Goal: Navigation & Orientation: Find specific page/section

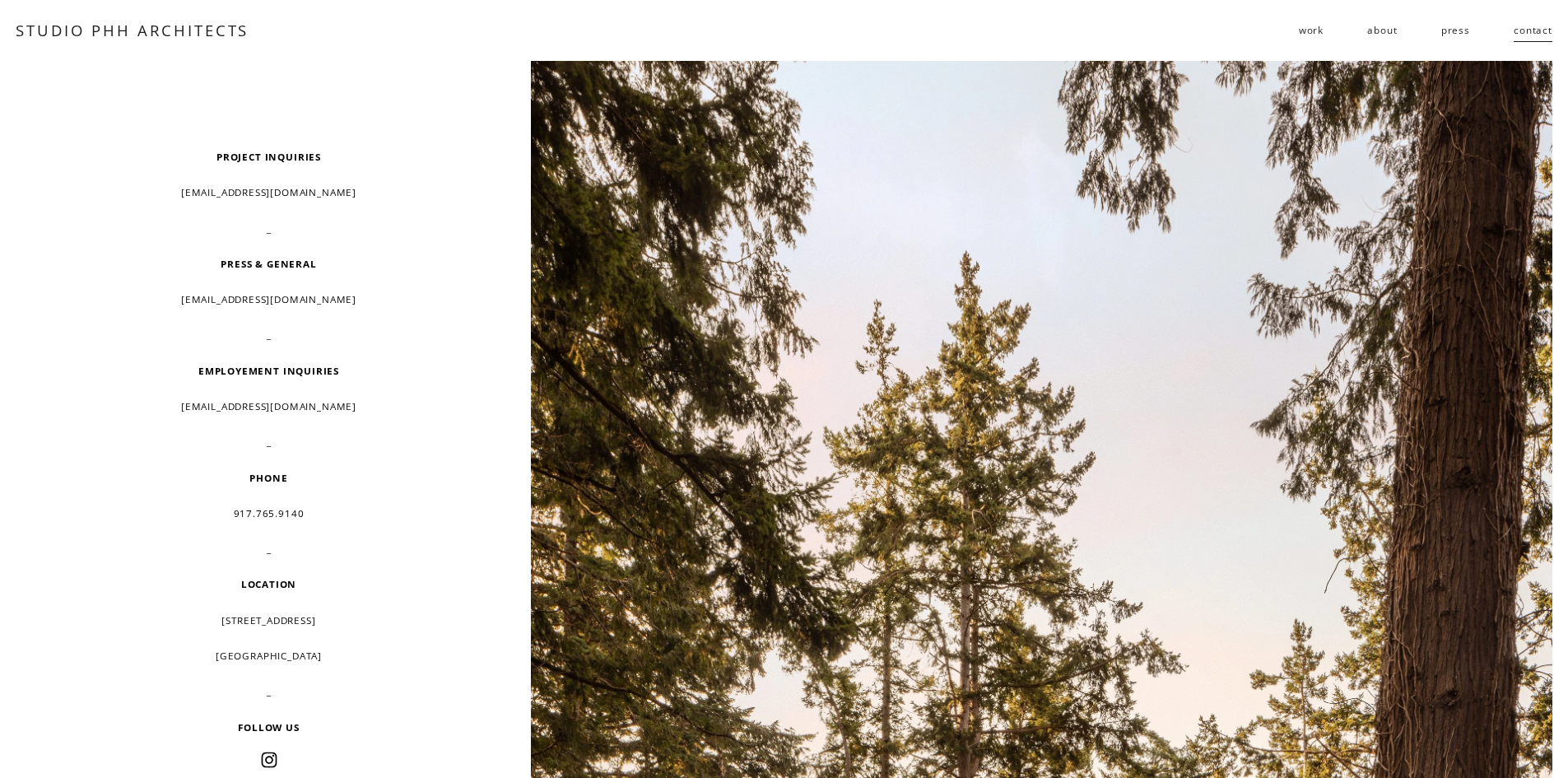
click at [1458, 31] on link "press" at bounding box center [1455, 30] width 29 height 27
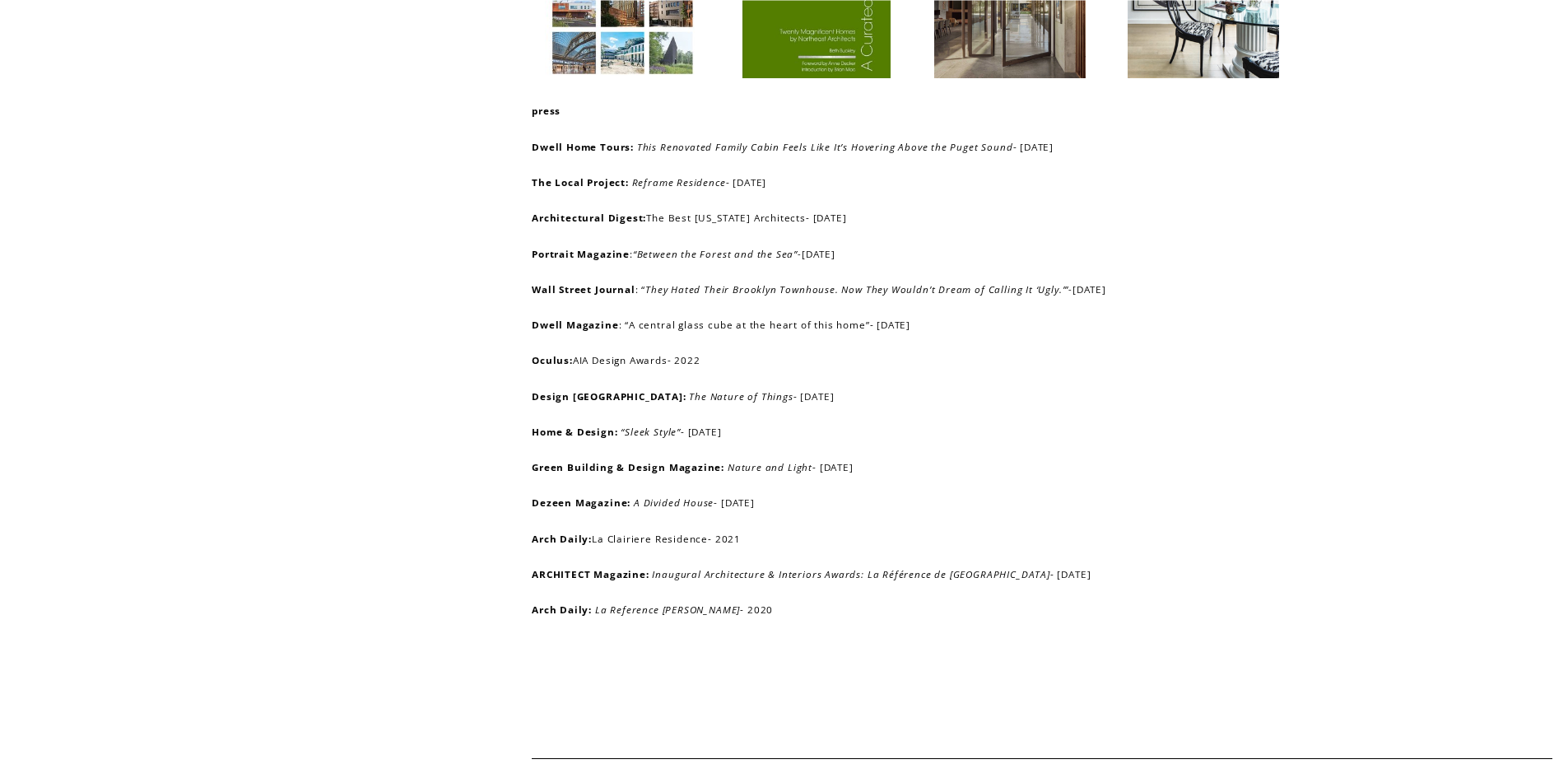
scroll to position [576, 0]
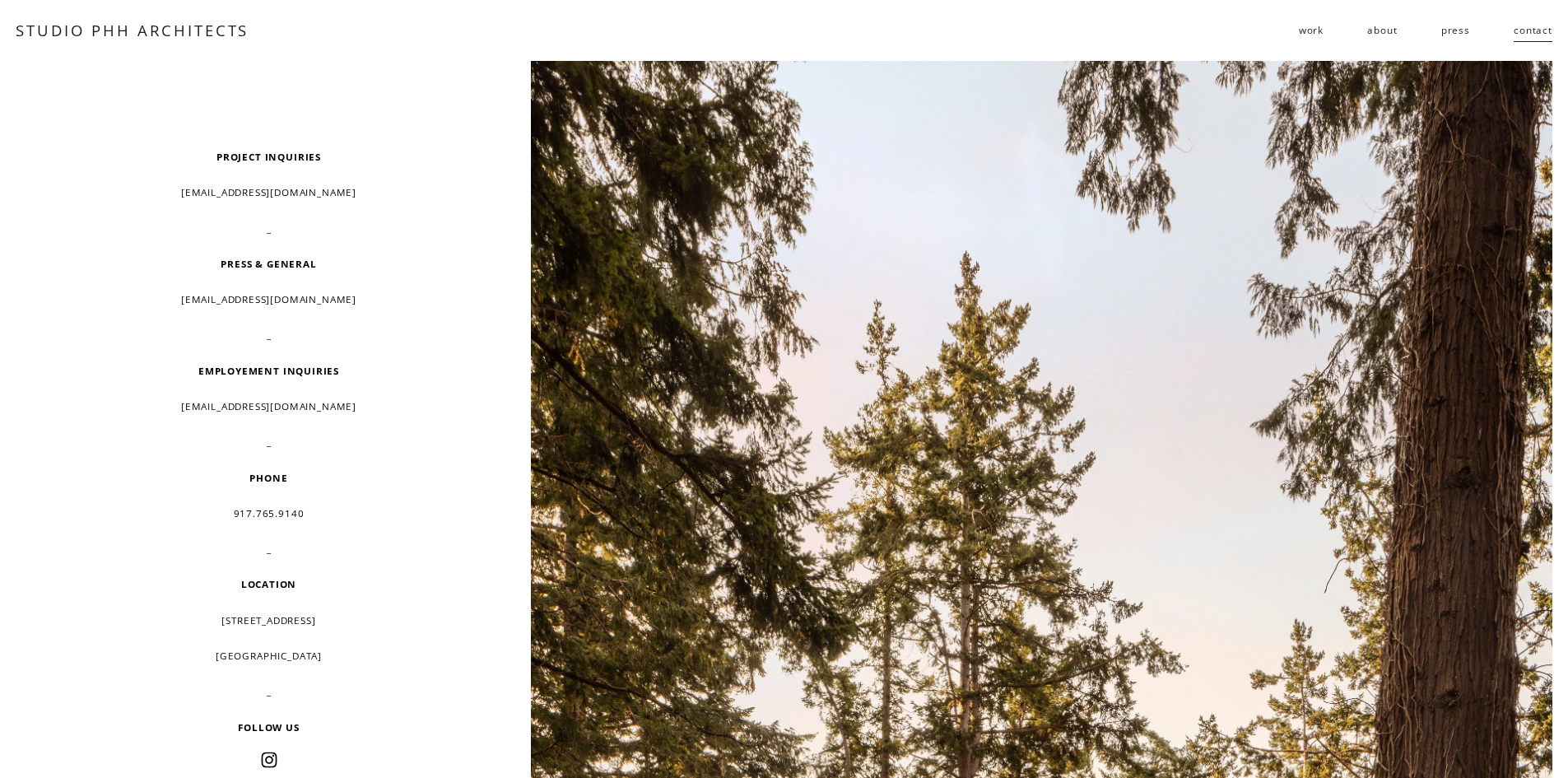
click at [0, 0] on span "residential" at bounding box center [0, 0] width 0 height 0
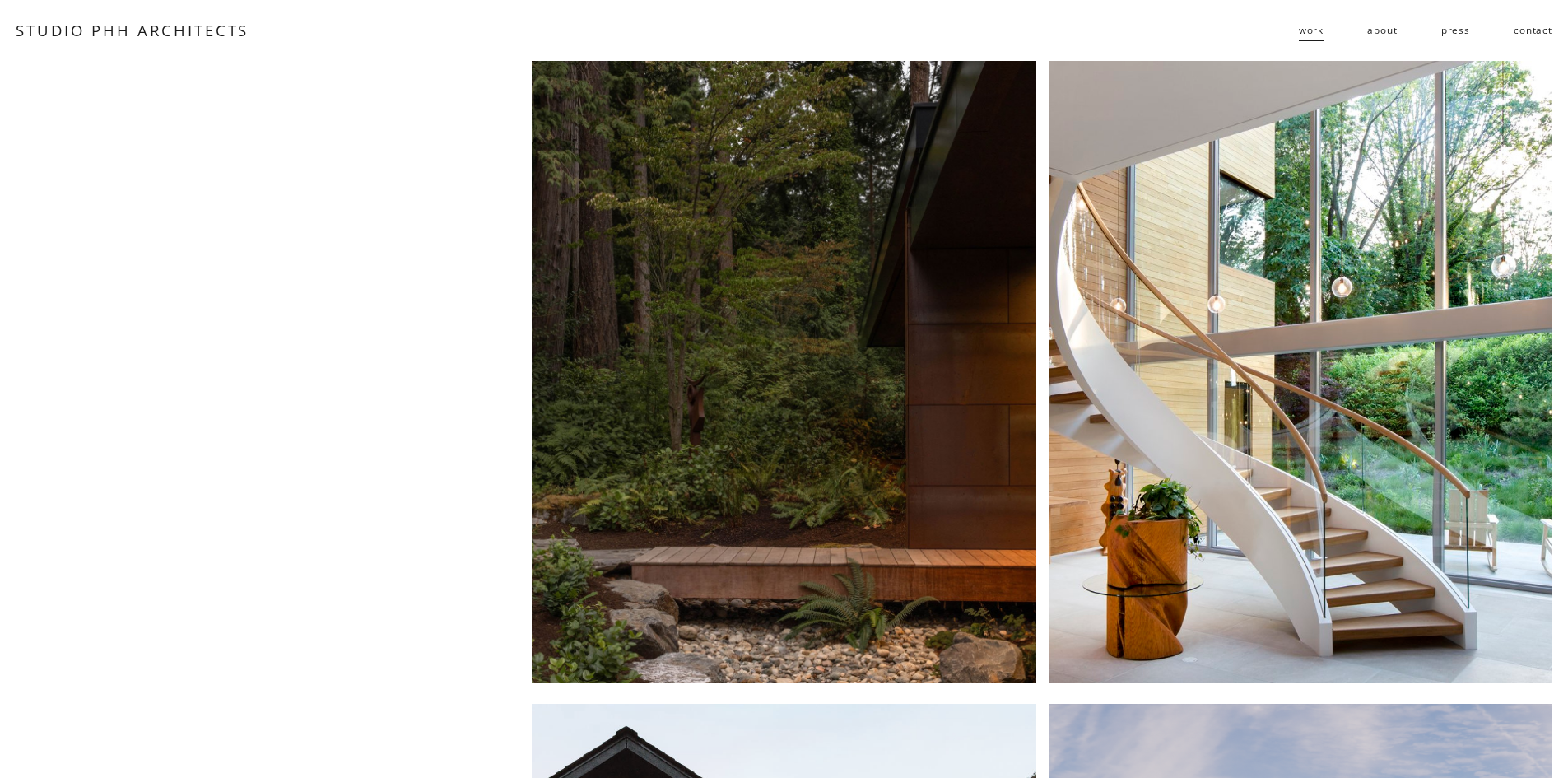
click at [822, 348] on div at bounding box center [783, 372] width 504 height 623
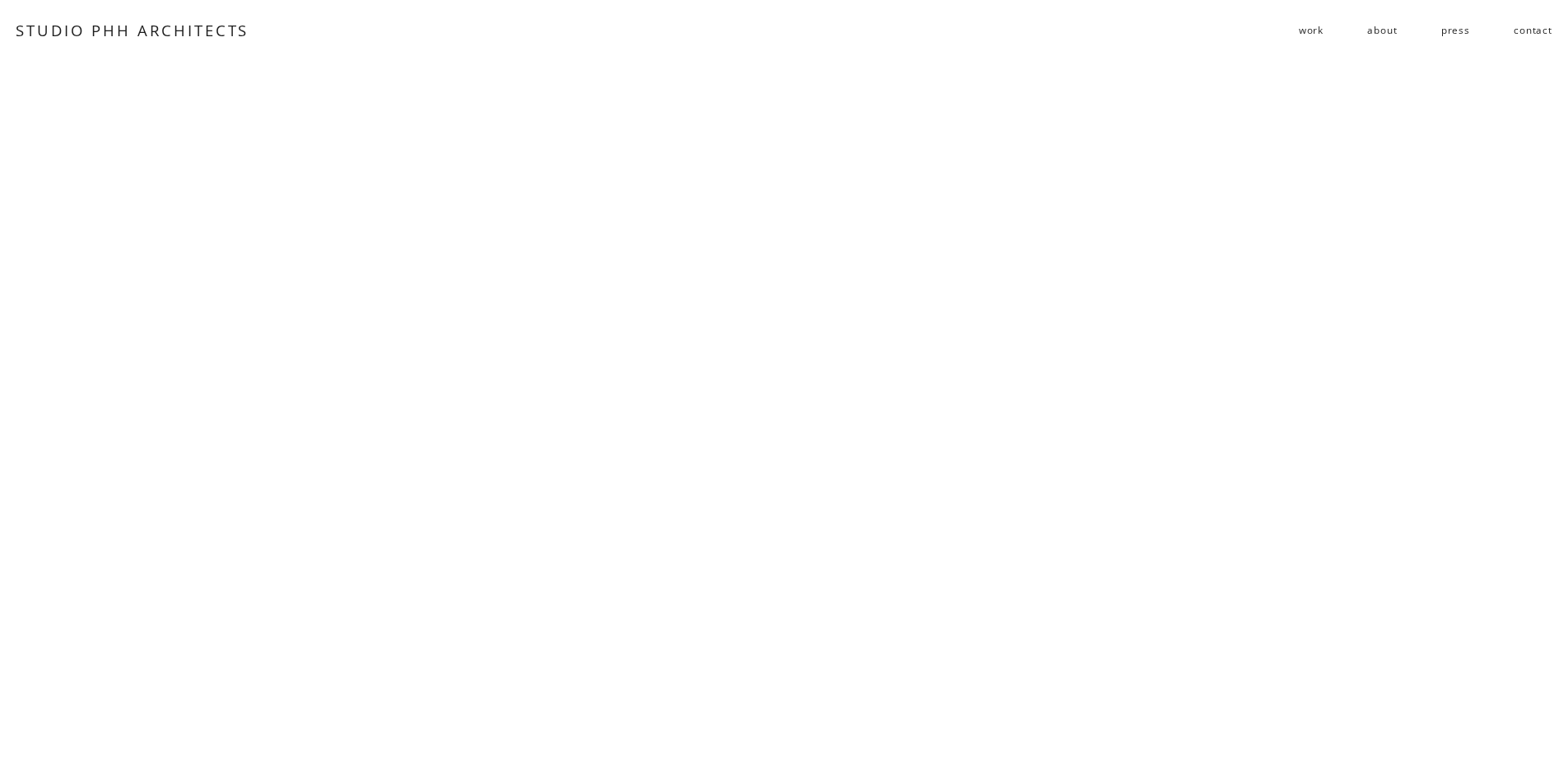
scroll to position [9199, 0]
